Goal: Find specific page/section: Find specific page/section

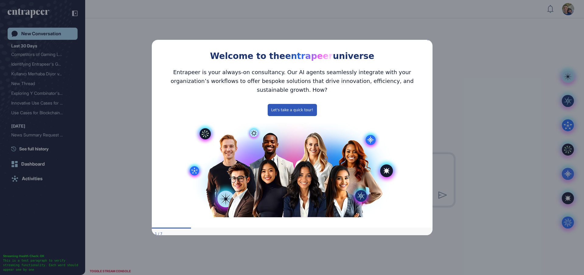
click at [430, 43] on div "Welcome to the entrapeer universe" at bounding box center [291, 50] width 281 height 28
click at [429, 40] on icon "Close Preview" at bounding box center [428, 39] width 2 height 2
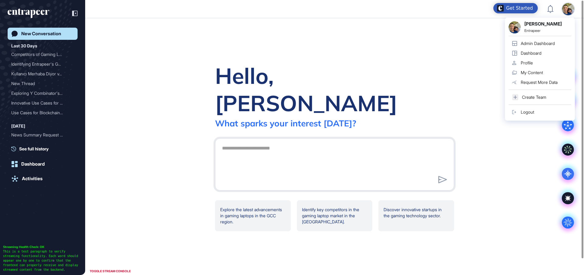
click at [538, 44] on div "Admin Dashboard" at bounding box center [538, 43] width 34 height 5
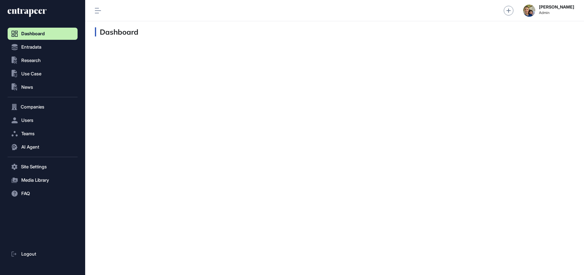
scroll to position [0, 0]
click at [35, 103] on button "Companies" at bounding box center [43, 107] width 70 height 12
click at [34, 119] on span "Company List" at bounding box center [33, 119] width 26 height 5
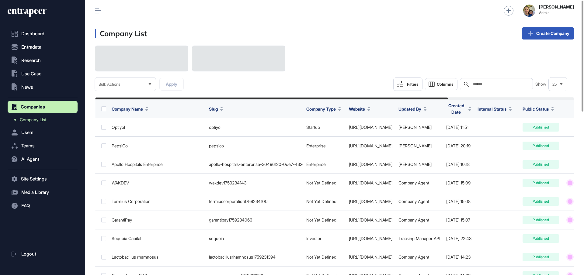
click at [506, 83] on input "text" at bounding box center [500, 84] width 57 height 5
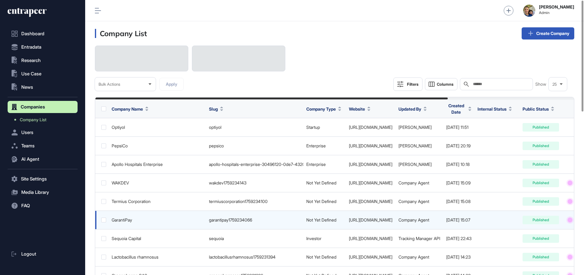
scroll to position [1, 0]
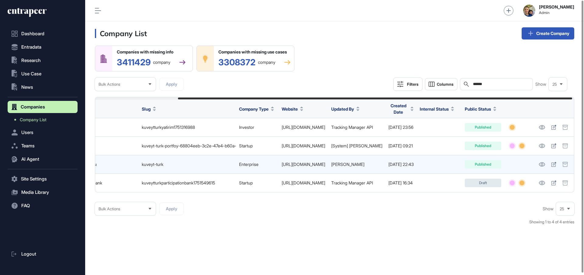
scroll to position [0, 101]
type input "******"
click at [544, 164] on icon at bounding box center [542, 164] width 6 height 4
click at [554, 163] on icon at bounding box center [553, 164] width 5 height 5
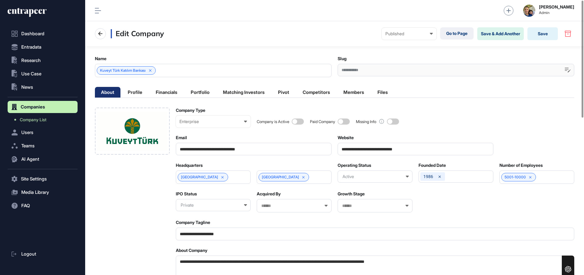
scroll to position [0, 3]
click at [352, 91] on li "Members" at bounding box center [353, 92] width 33 height 11
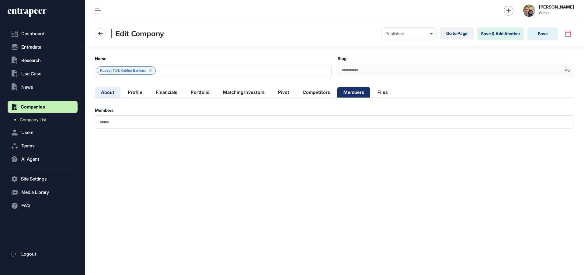
click at [106, 94] on li "About" at bounding box center [108, 92] width 26 height 11
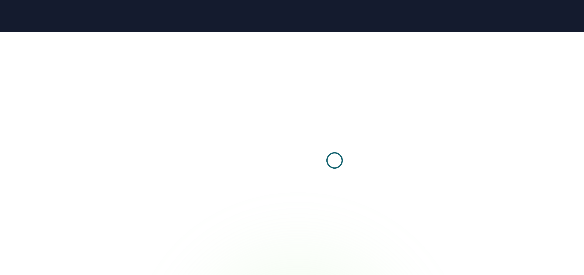
scroll to position [0, 0]
